Goal: Task Accomplishment & Management: Manage account settings

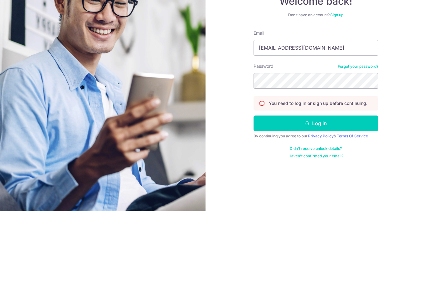
scroll to position [95, 0]
click at [285, 185] on button "Log in" at bounding box center [316, 193] width 125 height 16
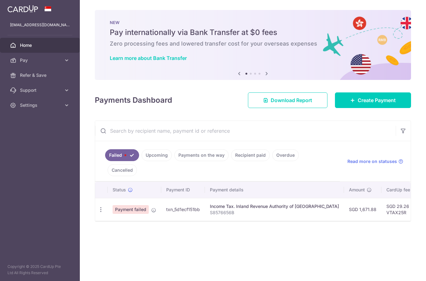
click at [98, 213] on icon "button" at bounding box center [101, 209] width 7 height 7
click at [113, 230] on span "Update payment" at bounding box center [134, 226] width 42 height 7
radio input "true"
type input "1,671.88"
type input "S8576656B"
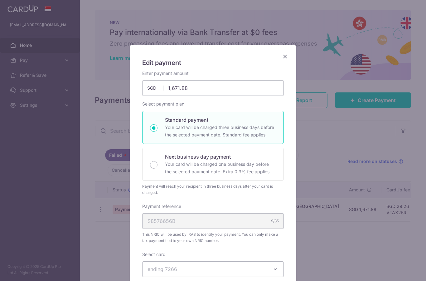
type input "VTAX25R"
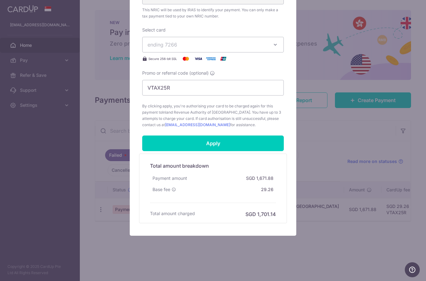
click at [263, 143] on input "Apply" at bounding box center [213, 143] width 142 height 16
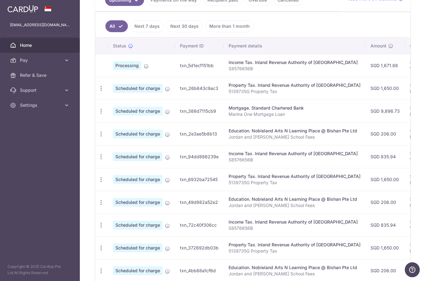
click at [98, 92] on icon "button" at bounding box center [101, 88] width 7 height 7
click at [113, 109] on span "Update payment" at bounding box center [134, 105] width 42 height 7
radio input "true"
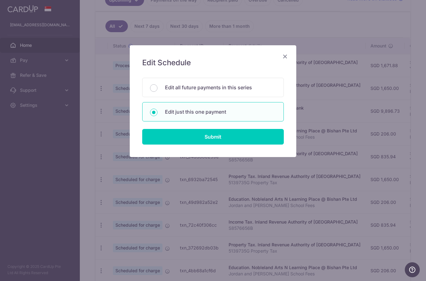
click at [240, 140] on input "Submit" at bounding box center [213, 137] width 142 height 16
radio input "true"
type input "1,650.00"
type input "25/08/2025"
type input "5139735G"
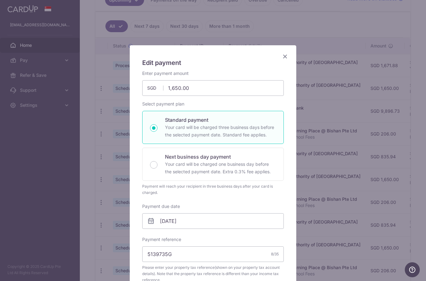
type input "REC185"
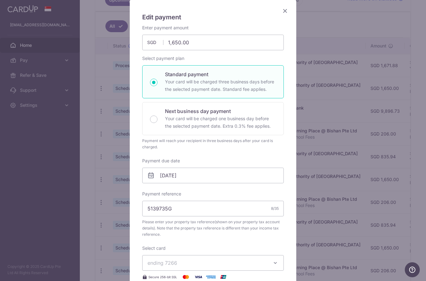
scroll to position [51, 0]
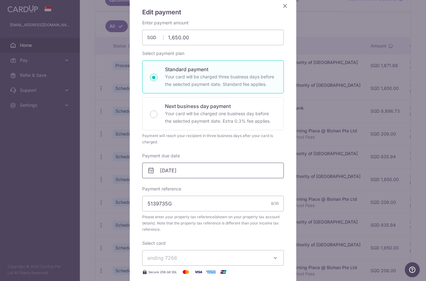
click at [239, 167] on input "25/08/2025" at bounding box center [213, 171] width 142 height 16
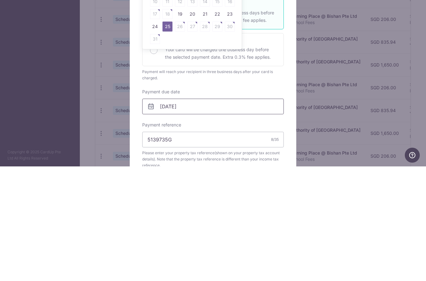
scroll to position [0, 0]
click at [180, 124] on link "19" at bounding box center [180, 129] width 10 height 10
type input "[DATE]"
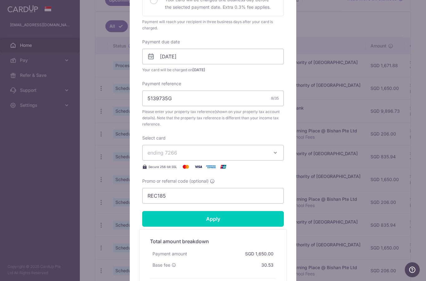
scroll to position [165, 0]
click at [249, 220] on input "Apply" at bounding box center [213, 219] width 142 height 16
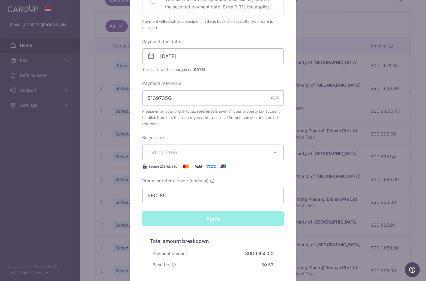
type input "Successfully Applied"
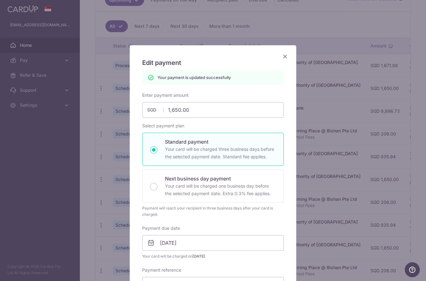
scroll to position [0, 0]
click at [286, 57] on icon "Close" at bounding box center [285, 56] width 7 height 8
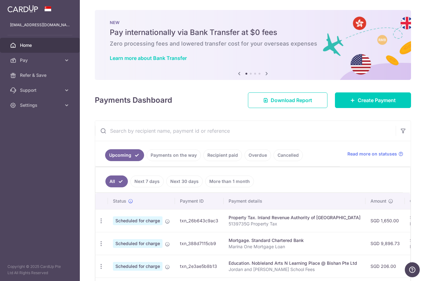
click at [0, 0] on button "button" at bounding box center [0, 0] width 0 height 0
click at [46, 110] on link "Settings" at bounding box center [40, 105] width 80 height 15
click at [32, 135] on span "Logout" at bounding box center [40, 135] width 41 height 6
